Goal: Task Accomplishment & Management: Manage account settings

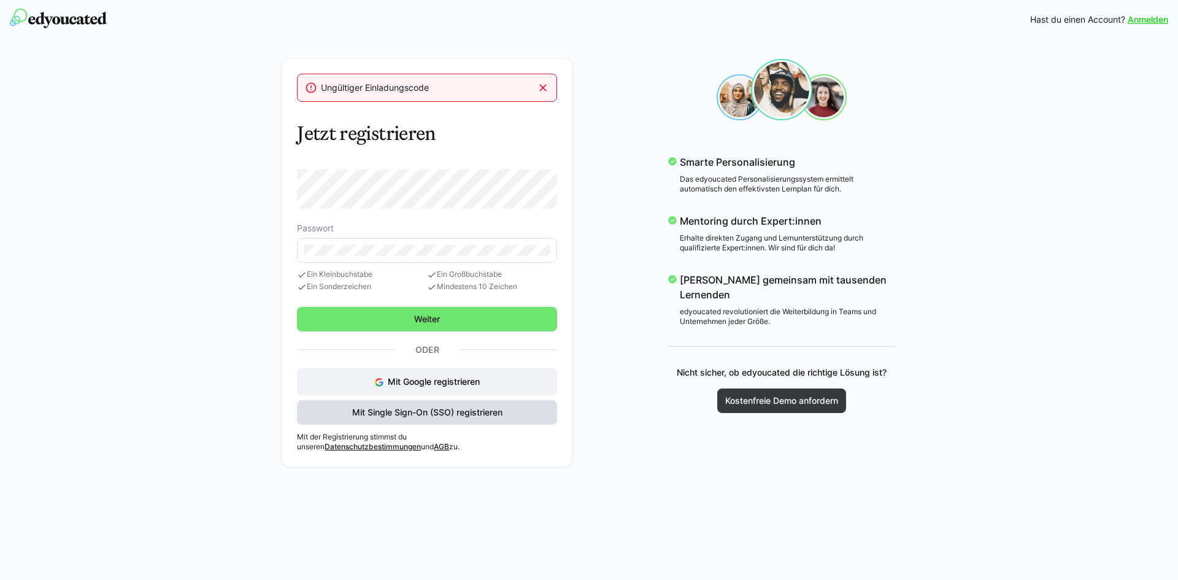
click at [441, 411] on span "Mit Single Sign-On (SSO) registrieren" at bounding box center [427, 412] width 154 height 12
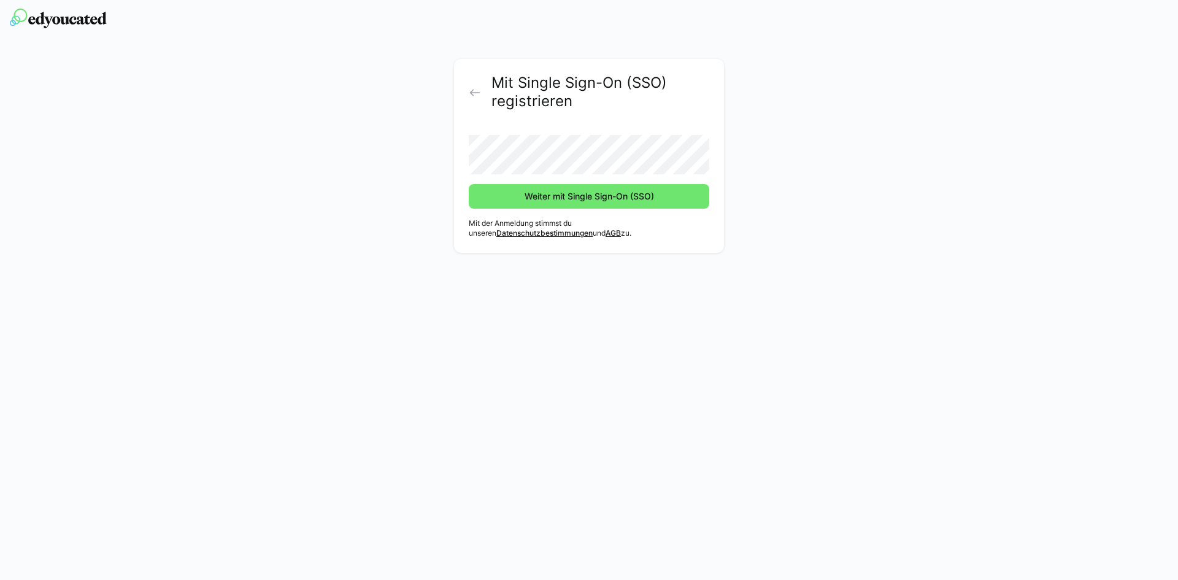
click at [469, 184] on button "Weiter mit Single Sign-On (SSO)" at bounding box center [589, 196] width 241 height 25
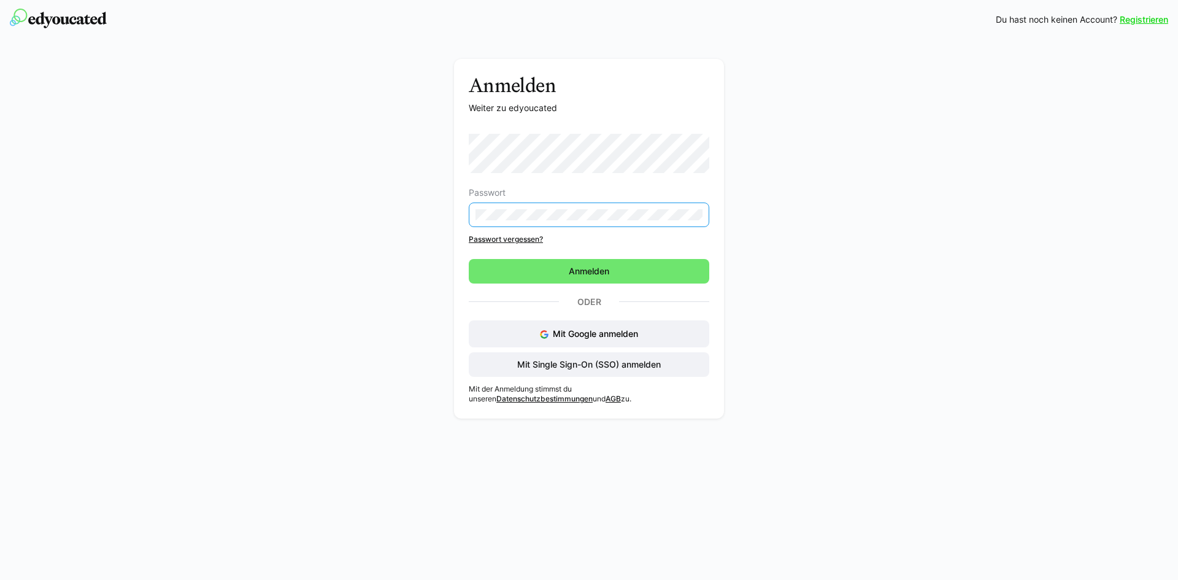
click at [516, 238] on div "Passwort Passwort vergessen?" at bounding box center [589, 189] width 241 height 110
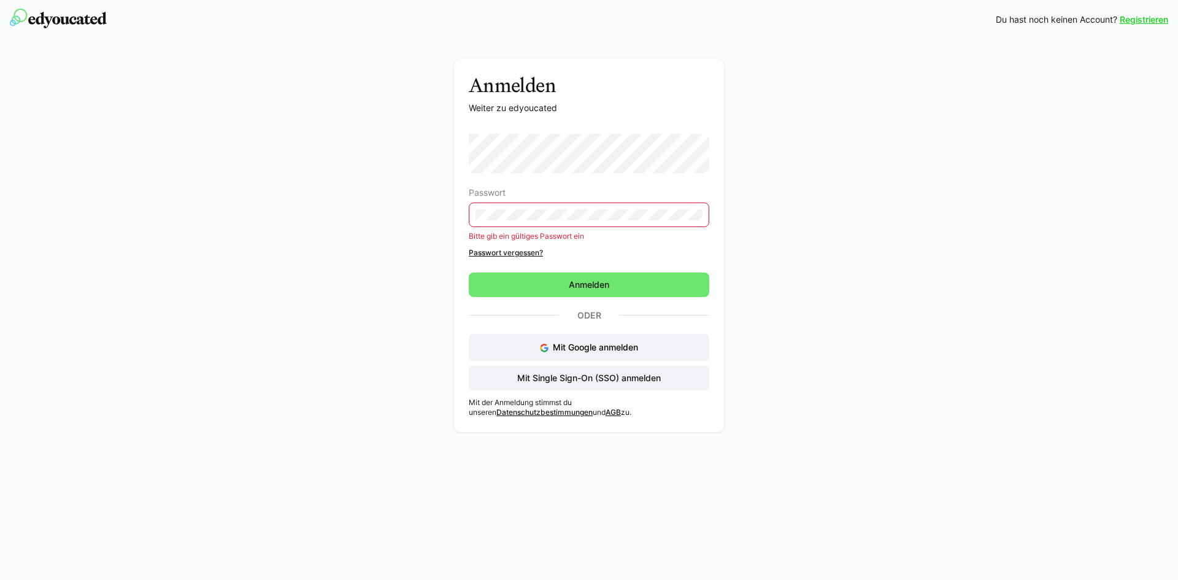
click at [506, 253] on link "Passwort vergessen?" at bounding box center [589, 253] width 241 height 10
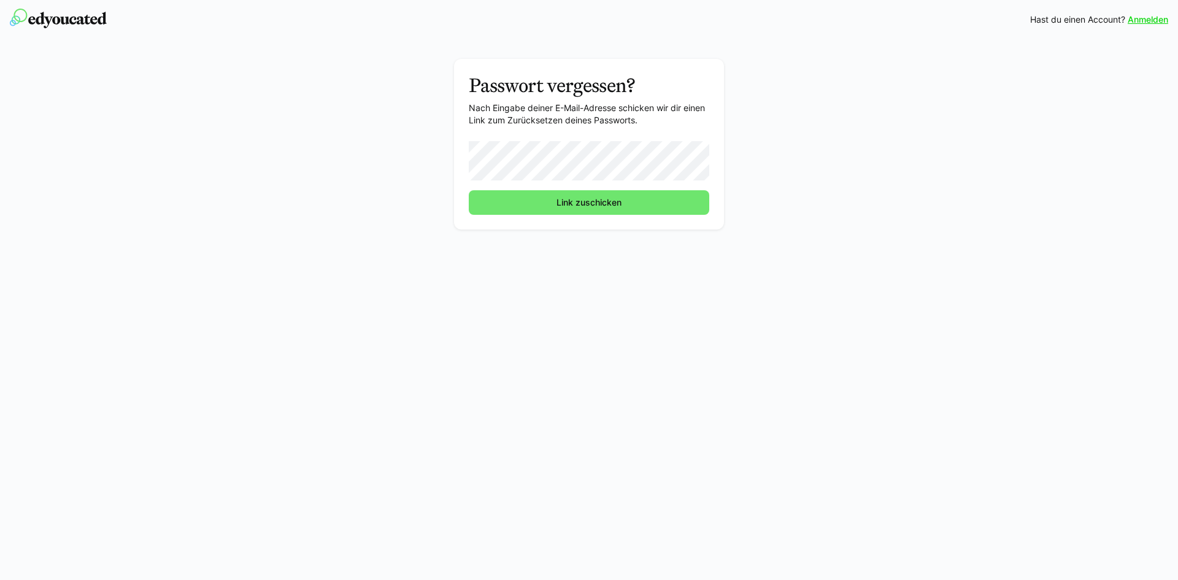
click at [469, 190] on button "Link zuschicken" at bounding box center [589, 202] width 241 height 25
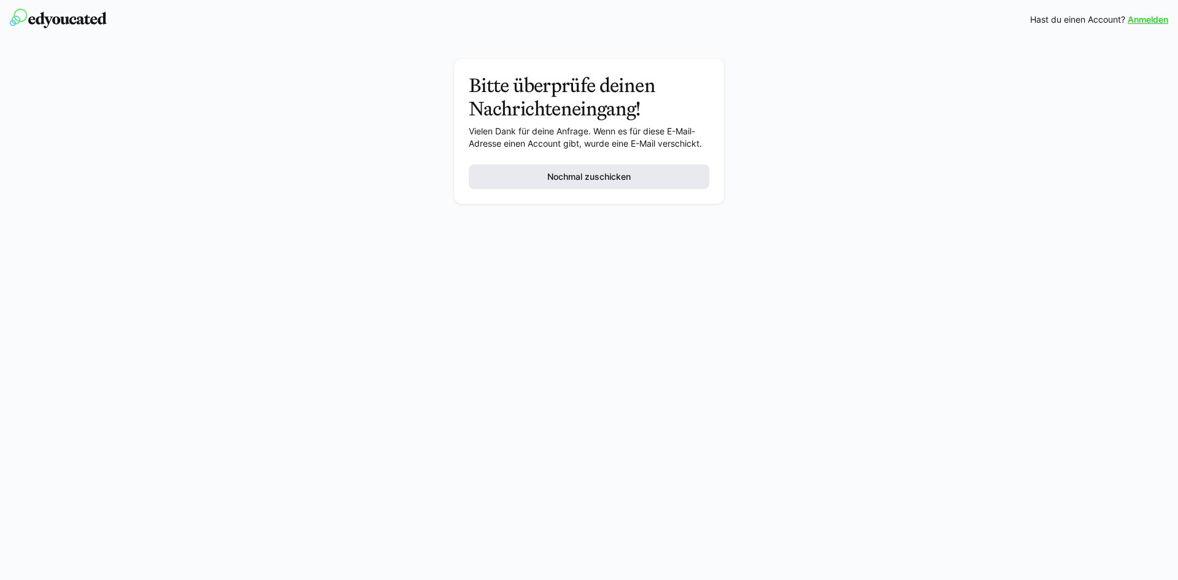
click at [592, 185] on span "Nochmal zuschicken" at bounding box center [589, 176] width 241 height 25
click at [824, 247] on div "Anmelden Hast du einen Account? Anmelden Bitte überprüfe deinen Nachrichteneing…" at bounding box center [589, 290] width 1178 height 580
